Goal: Task Accomplishment & Management: Use online tool/utility

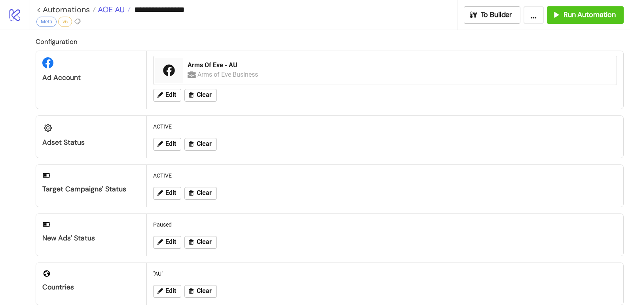
scroll to position [225, 0]
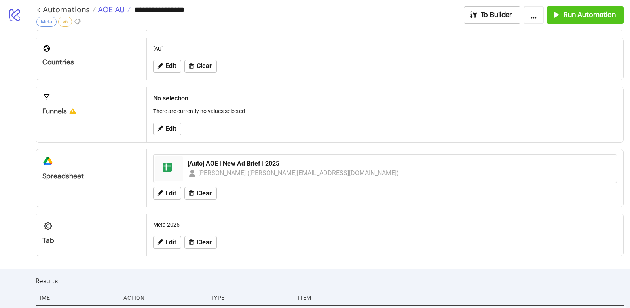
click at [119, 9] on span "AOE AU" at bounding box center [110, 9] width 29 height 10
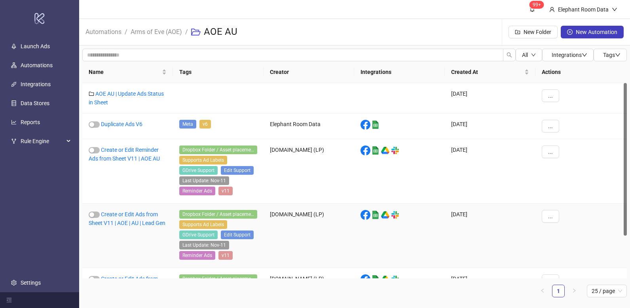
scroll to position [54, 0]
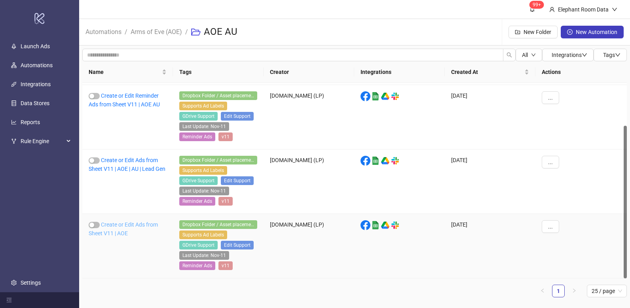
click at [141, 226] on link "Create or Edit Ads from Sheet V11 | AOE" at bounding box center [123, 229] width 69 height 15
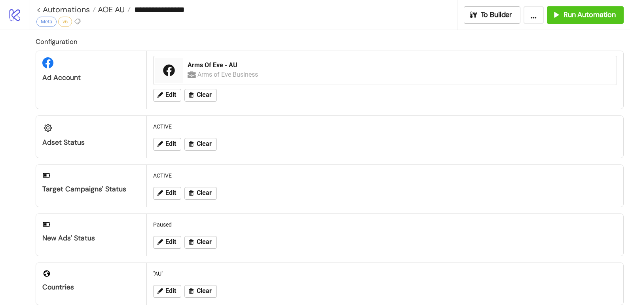
type input "**********"
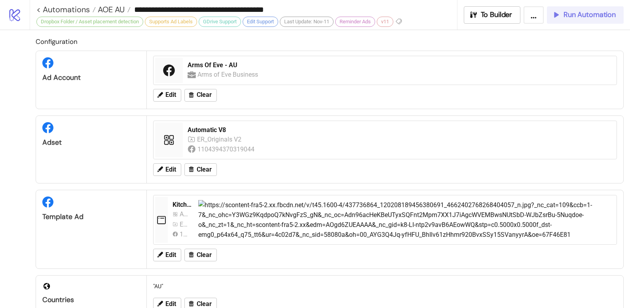
click at [581, 15] on span "Run Automation" at bounding box center [590, 14] width 52 height 9
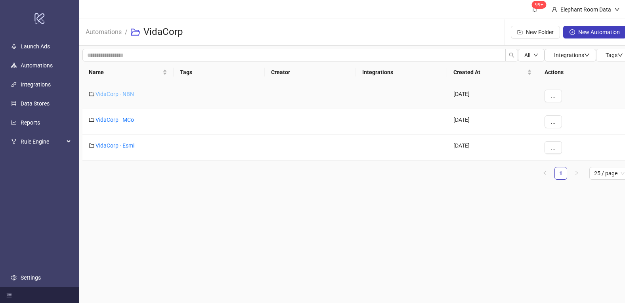
click at [119, 96] on link "VidaCorp - NBN" at bounding box center [114, 94] width 38 height 6
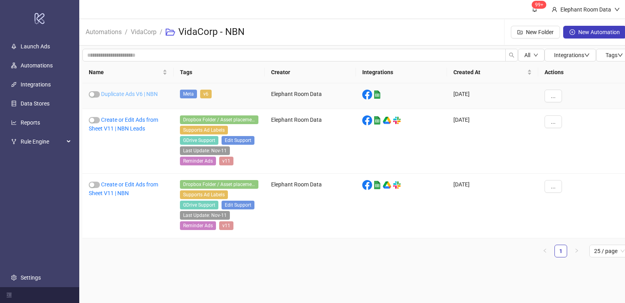
click at [133, 94] on link "Duplicate Ads V6 | NBN" at bounding box center [129, 94] width 57 height 6
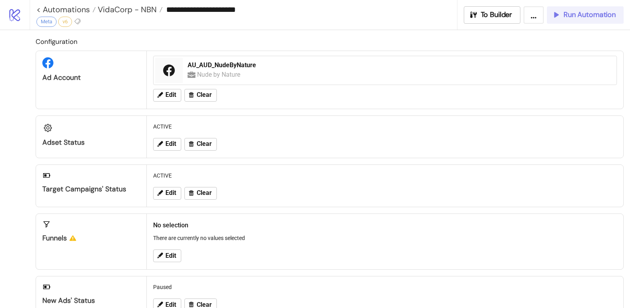
click at [579, 23] on button "Run Automation" at bounding box center [585, 14] width 77 height 17
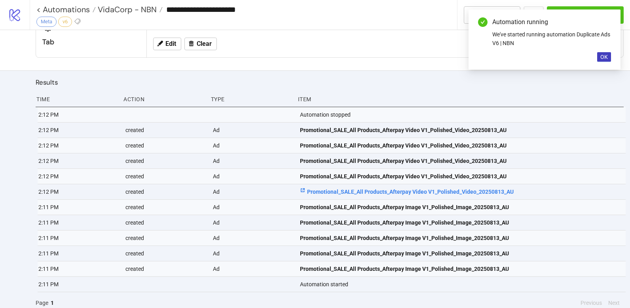
scroll to position [430, 0]
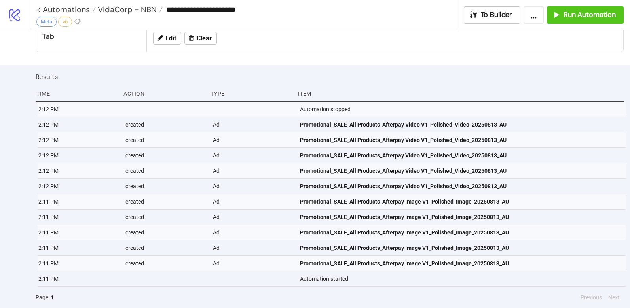
click at [577, 17] on span "Run Automation" at bounding box center [590, 14] width 52 height 9
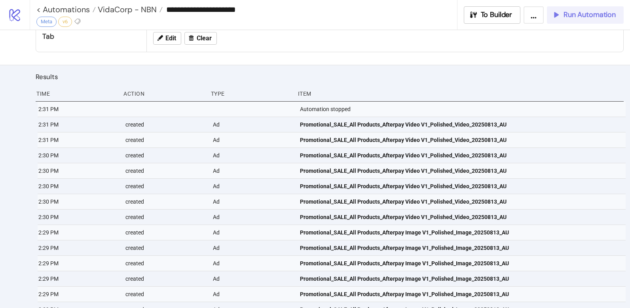
click at [601, 13] on span "Run Automation" at bounding box center [590, 14] width 52 height 9
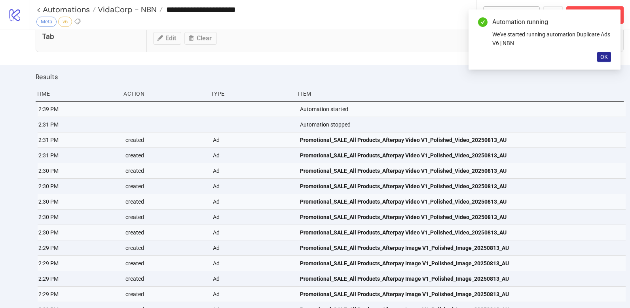
click at [601, 59] on span "OK" at bounding box center [605, 57] width 8 height 6
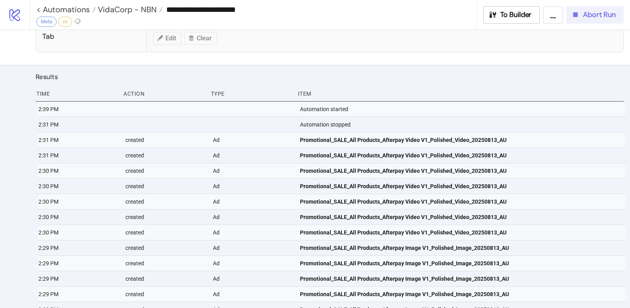
click at [596, 18] on span "Abort Run" at bounding box center [599, 14] width 33 height 9
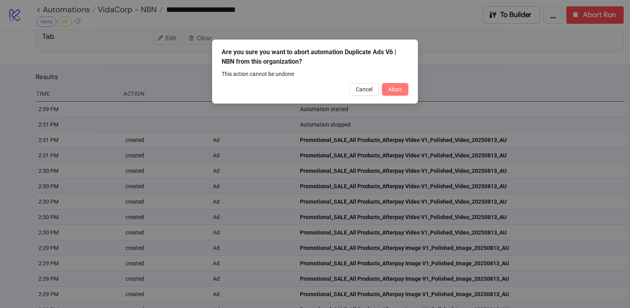
click at [400, 91] on span "Abort" at bounding box center [395, 89] width 14 height 6
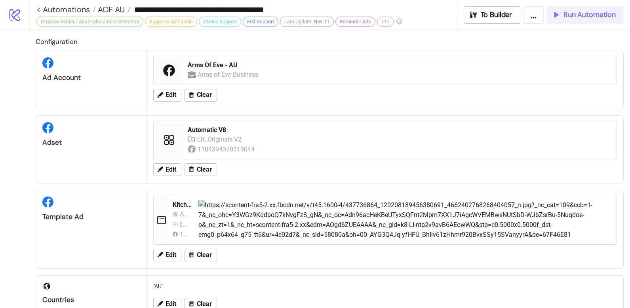
drag, startPoint x: 0, startPoint y: 0, endPoint x: 587, endPoint y: 17, distance: 587.1
click at [586, 17] on span "Run Automation" at bounding box center [590, 14] width 52 height 9
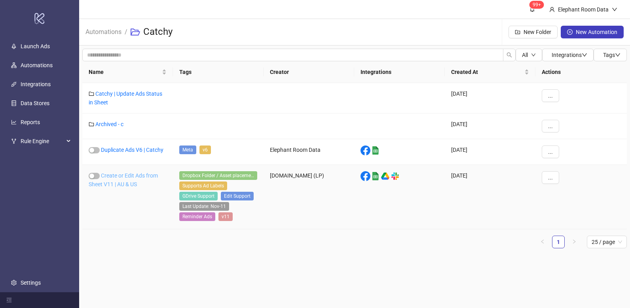
click at [127, 183] on link "Create or Edit Ads from Sheet V11 | AU & US" at bounding box center [123, 180] width 69 height 15
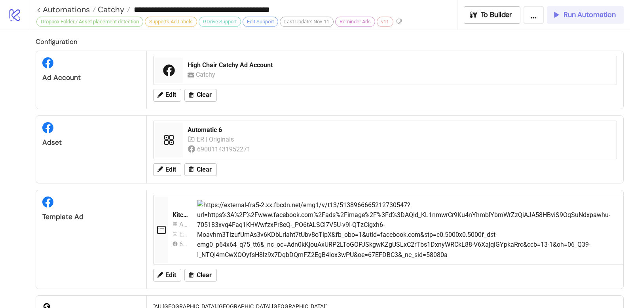
click at [591, 18] on span "Run Automation" at bounding box center [590, 14] width 52 height 9
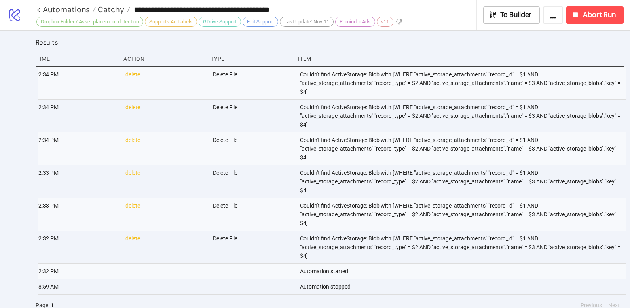
scroll to position [604, 0]
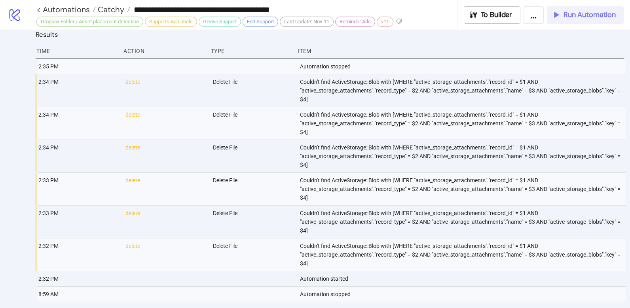
click at [591, 16] on span "Run Automation" at bounding box center [590, 14] width 52 height 9
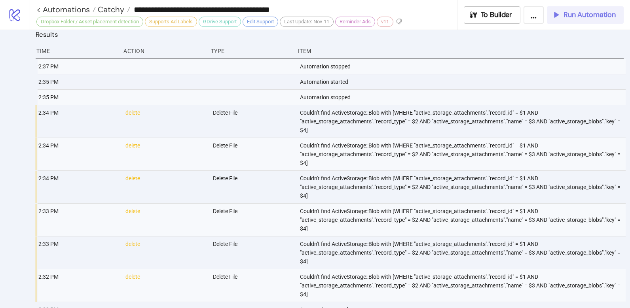
click at [582, 14] on span "Run Automation" at bounding box center [590, 14] width 52 height 9
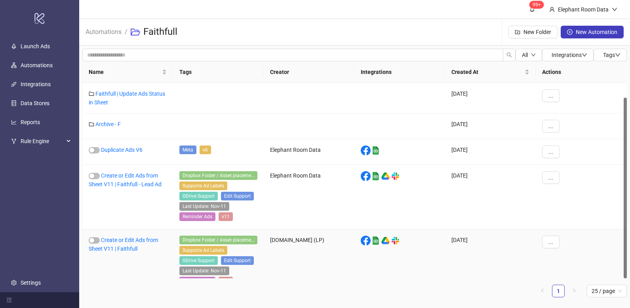
scroll to position [15, 0]
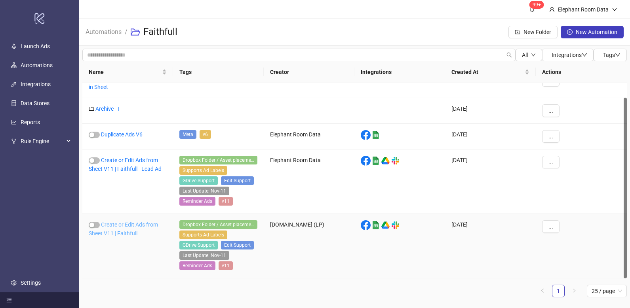
click at [128, 235] on link "Create or Edit Ads from Sheet V11 | Faithfull" at bounding box center [123, 229] width 69 height 15
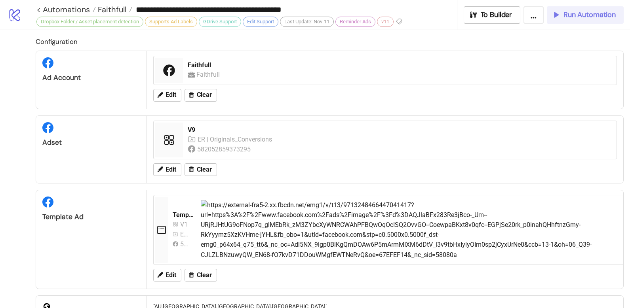
click at [576, 10] on button "Run Automation" at bounding box center [585, 14] width 77 height 17
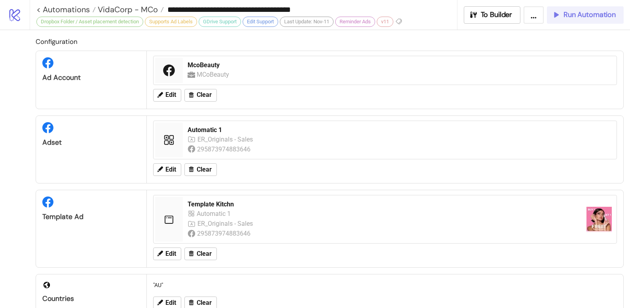
click at [563, 15] on div "Run Automation" at bounding box center [584, 14] width 64 height 9
click at [560, 13] on icon "button" at bounding box center [556, 14] width 9 height 9
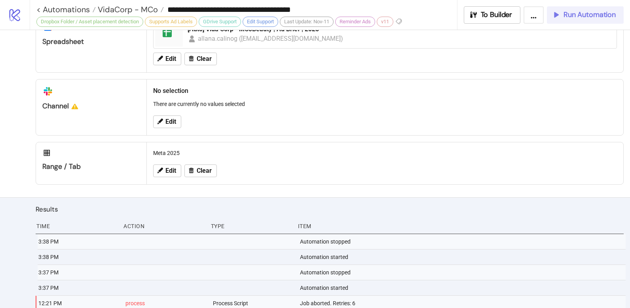
scroll to position [59, 0]
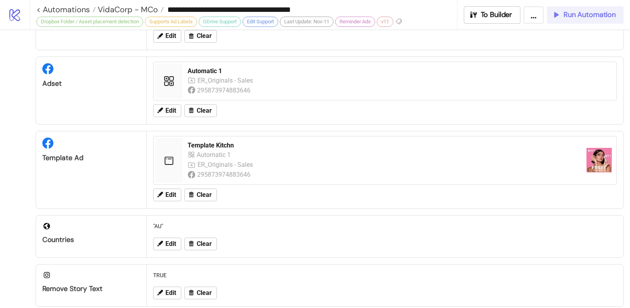
click at [580, 18] on span "Run Automation" at bounding box center [590, 14] width 52 height 9
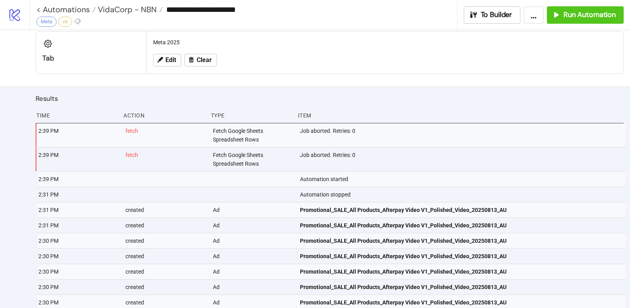
scroll to position [407, 0]
